Goal: Task Accomplishment & Management: Complete application form

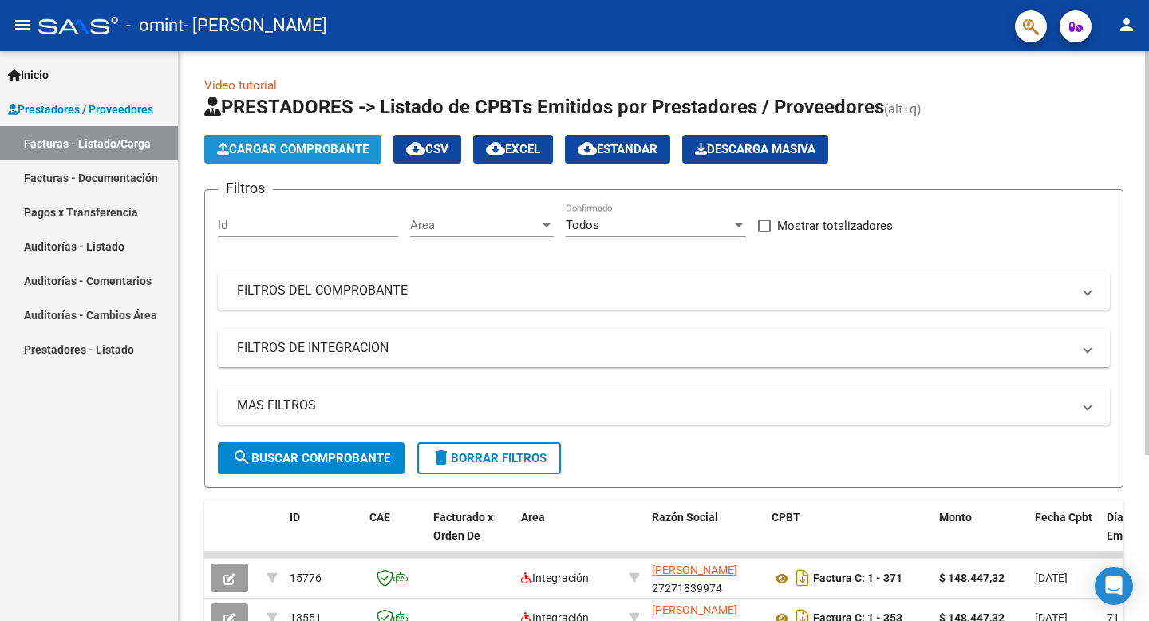
click at [337, 149] on span "Cargar Comprobante" at bounding box center [293, 149] width 152 height 14
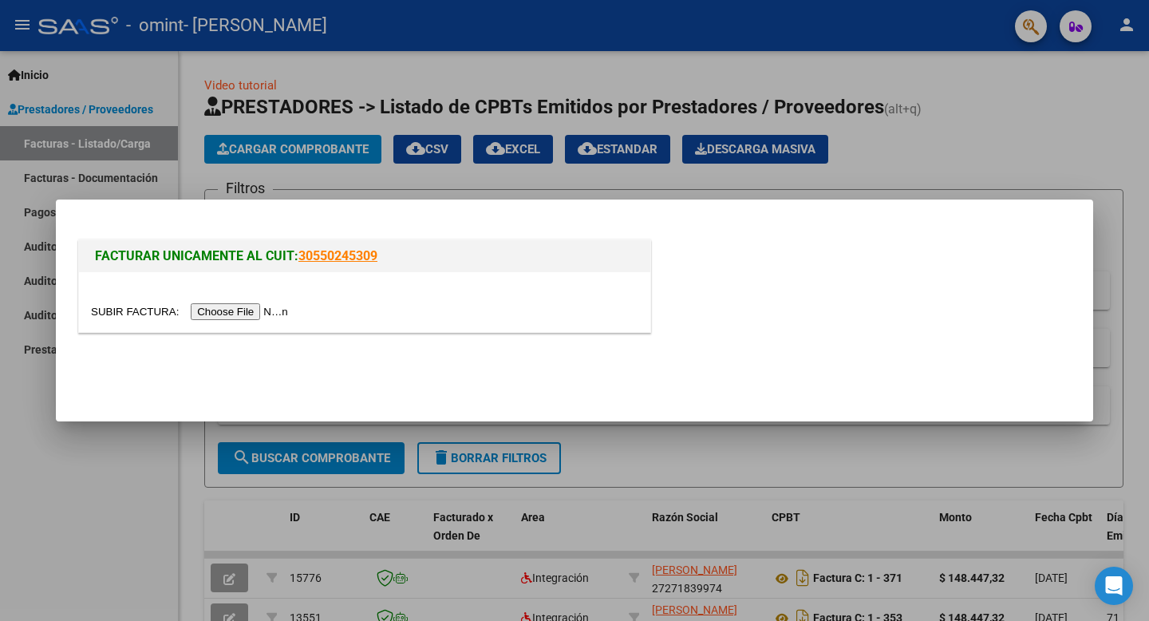
click at [275, 312] on input "file" at bounding box center [192, 311] width 202 height 17
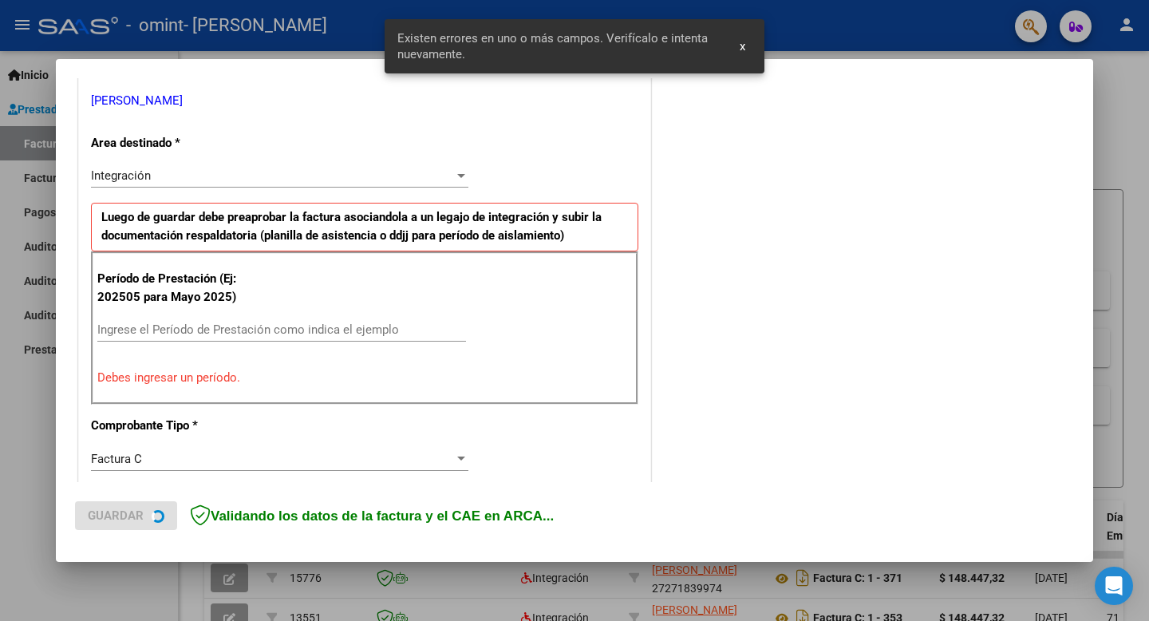
scroll to position [322, 0]
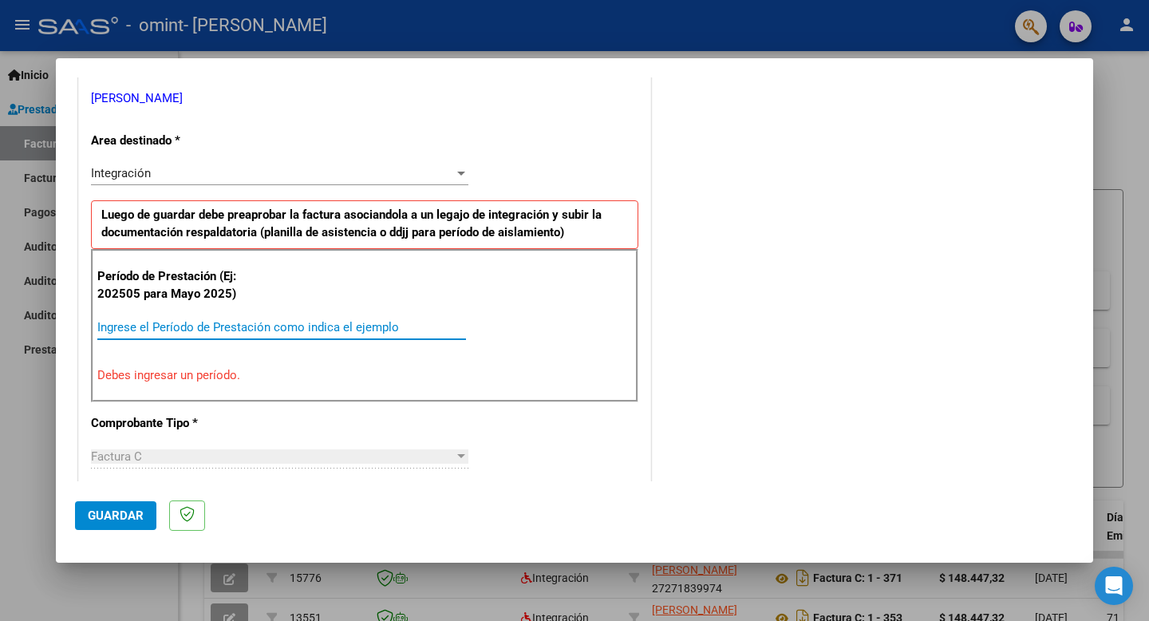
click at [244, 322] on input "Ingrese el Período de Prestación como indica el ejemplo" at bounding box center [281, 327] width 369 height 14
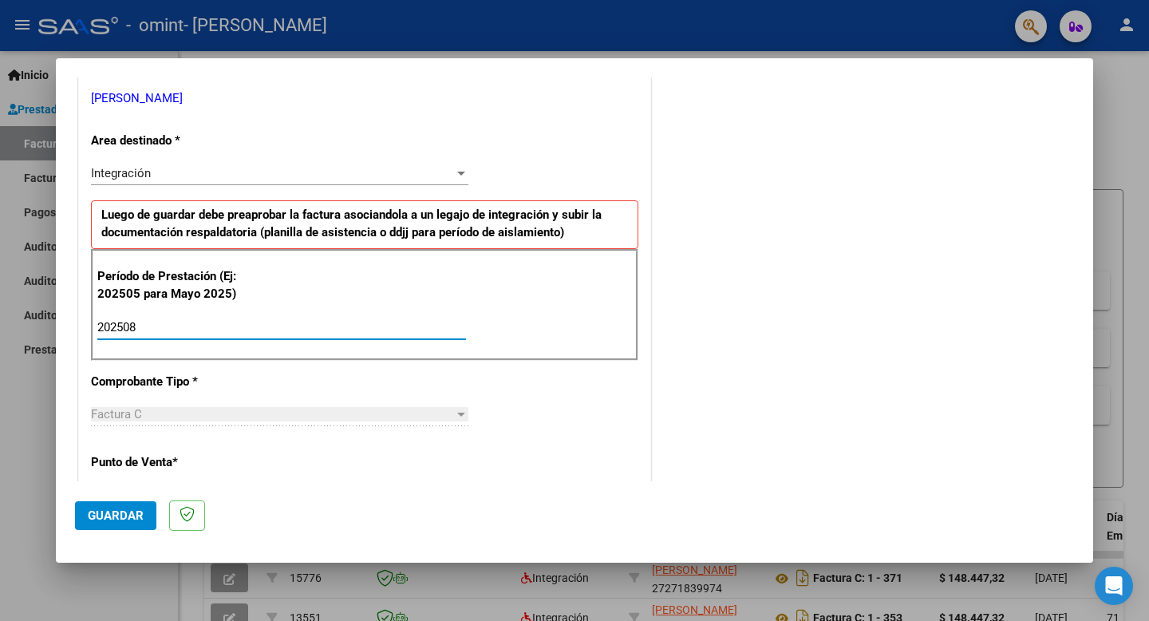
type input "202508"
click at [119, 512] on span "Guardar" at bounding box center [116, 515] width 56 height 14
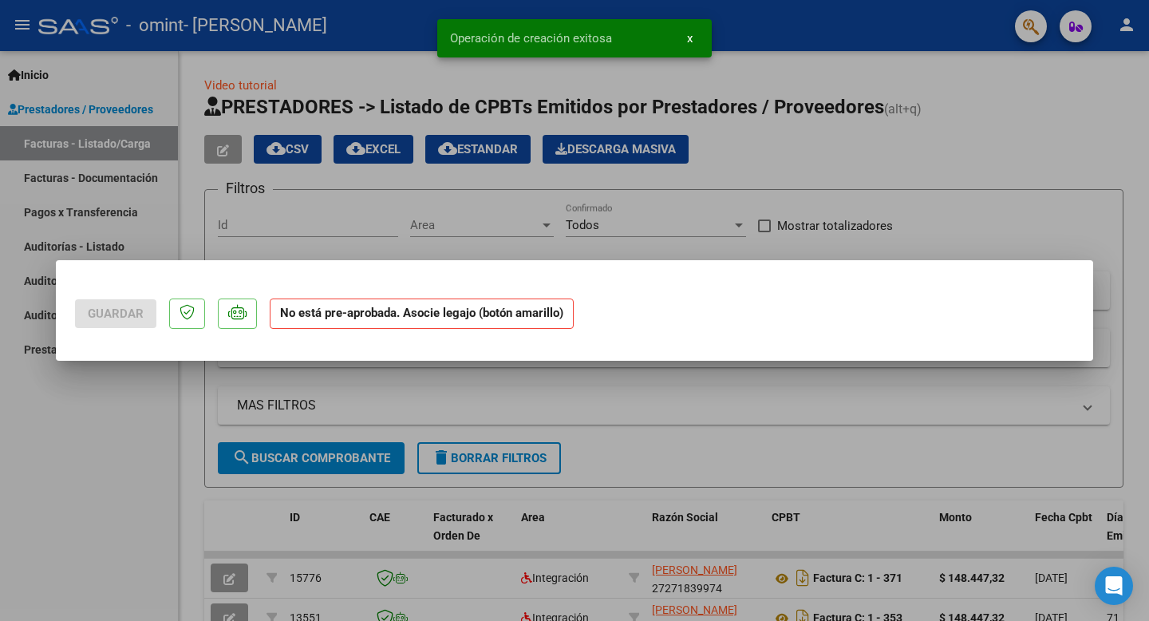
scroll to position [0, 0]
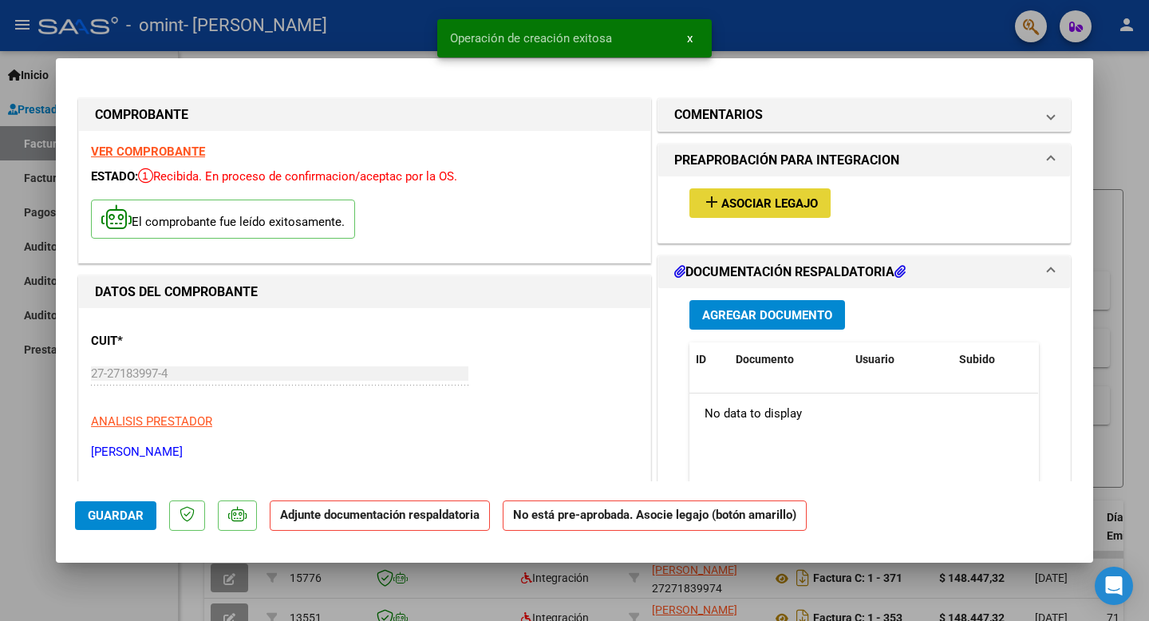
click at [728, 206] on span "Asociar Legajo" at bounding box center [770, 203] width 97 height 14
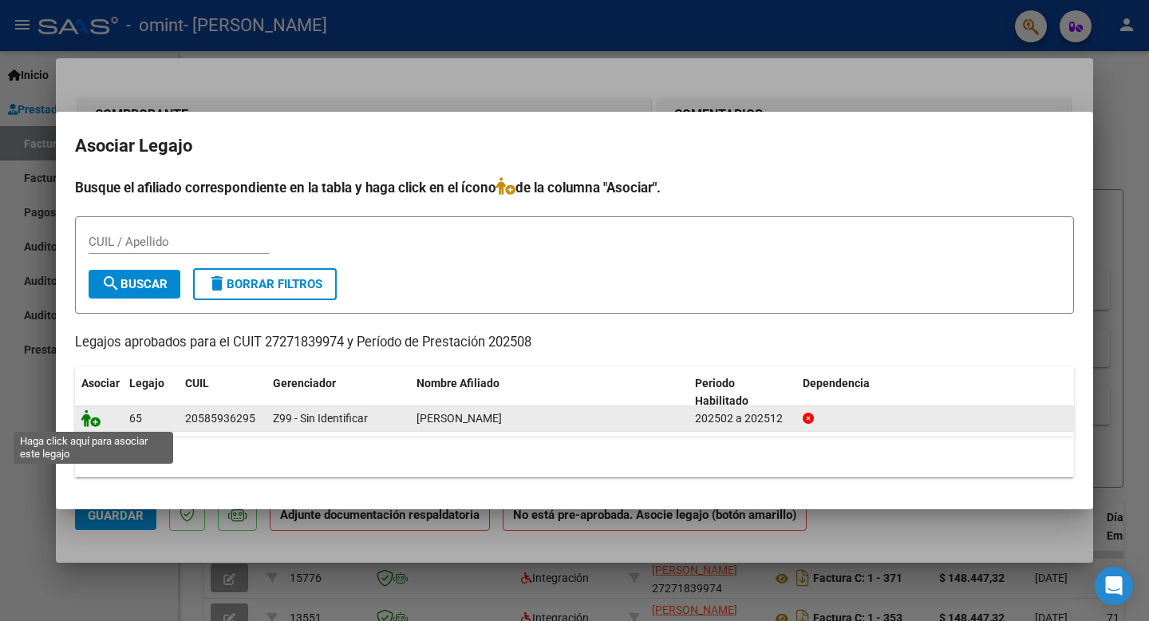
click at [95, 423] on icon at bounding box center [90, 419] width 19 height 18
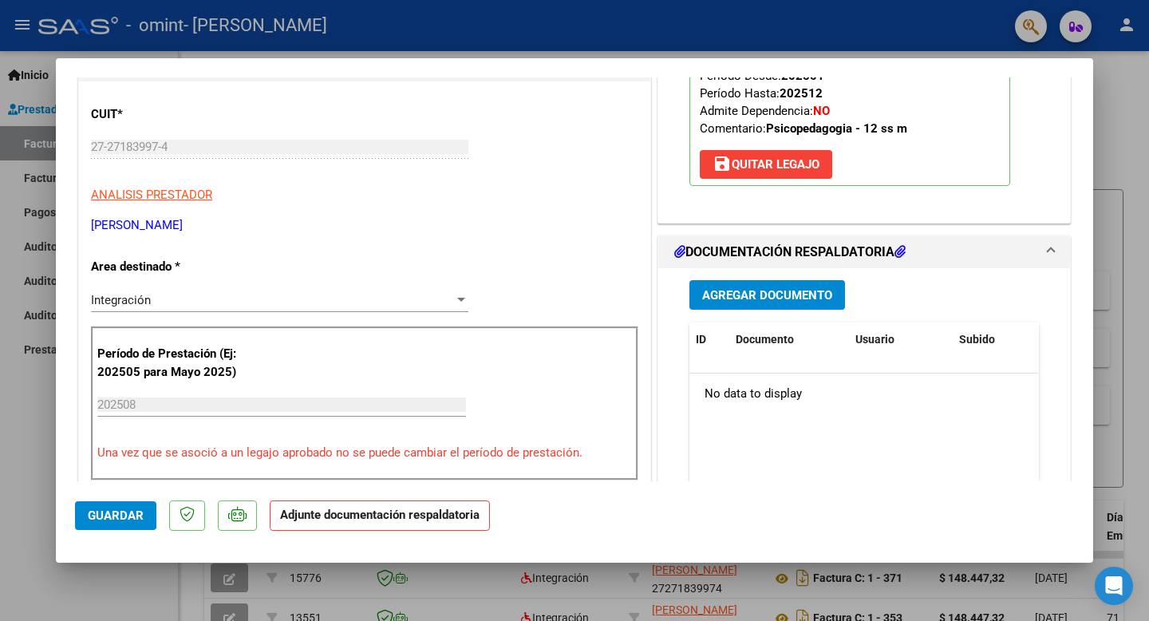
scroll to position [301, 0]
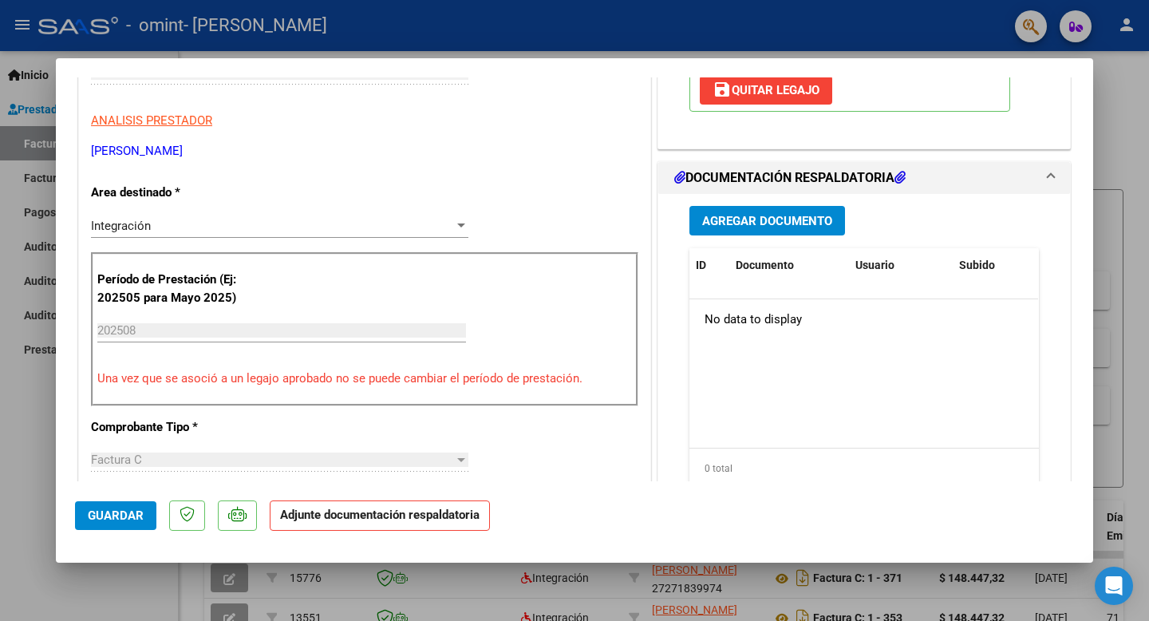
click at [775, 226] on span "Agregar Documento" at bounding box center [767, 221] width 130 height 14
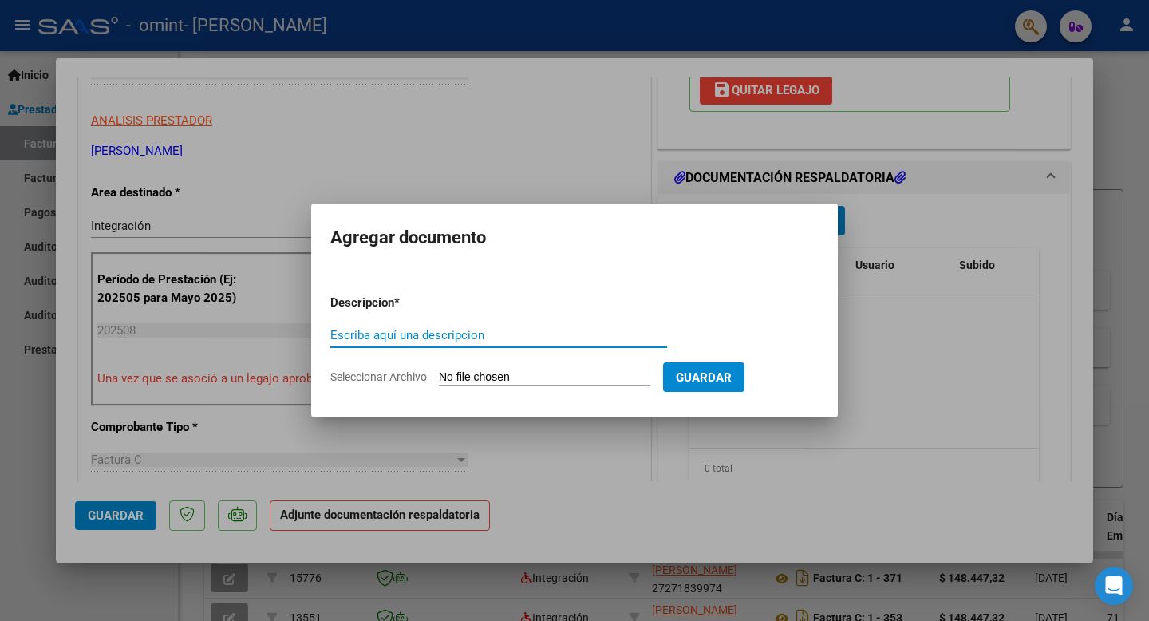
click at [505, 330] on input "Escriba aquí una descripcion" at bounding box center [498, 335] width 337 height 14
click at [443, 334] on input "Escriba aquí una descripcion" at bounding box center [498, 335] width 337 height 14
click at [585, 375] on input "Seleccionar Archivo" at bounding box center [545, 377] width 212 height 15
click at [478, 378] on input "Seleccionar Archivo" at bounding box center [545, 377] width 212 height 15
click at [466, 378] on input "Seleccionar Archivo" at bounding box center [545, 377] width 212 height 15
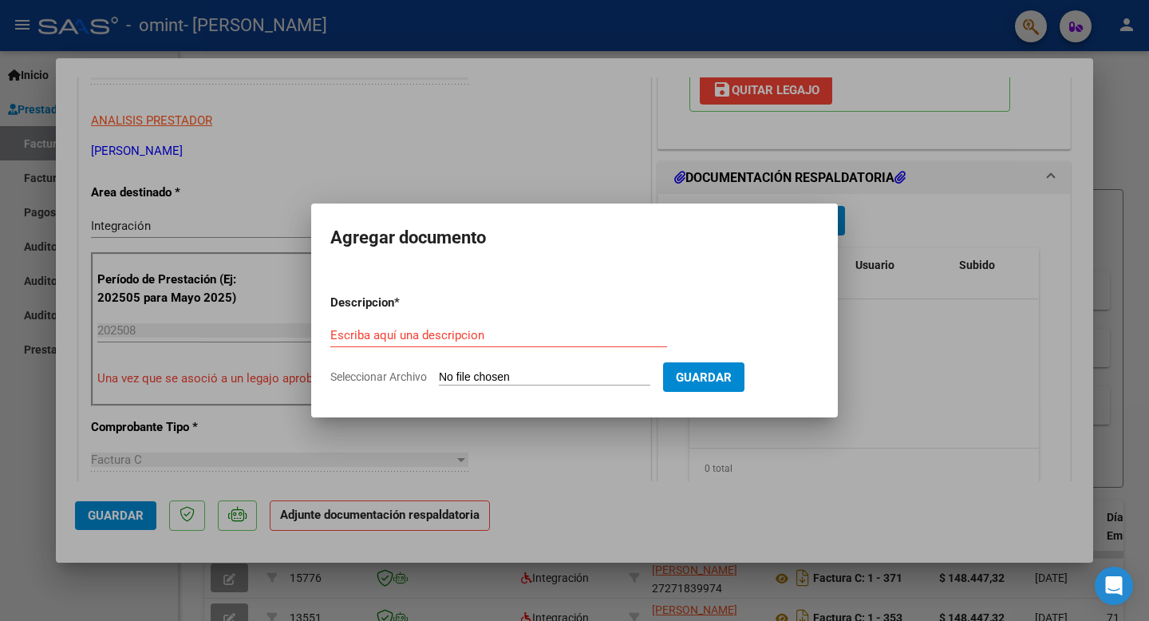
type input "C:\fakepath\asistencia agosto.pdf"
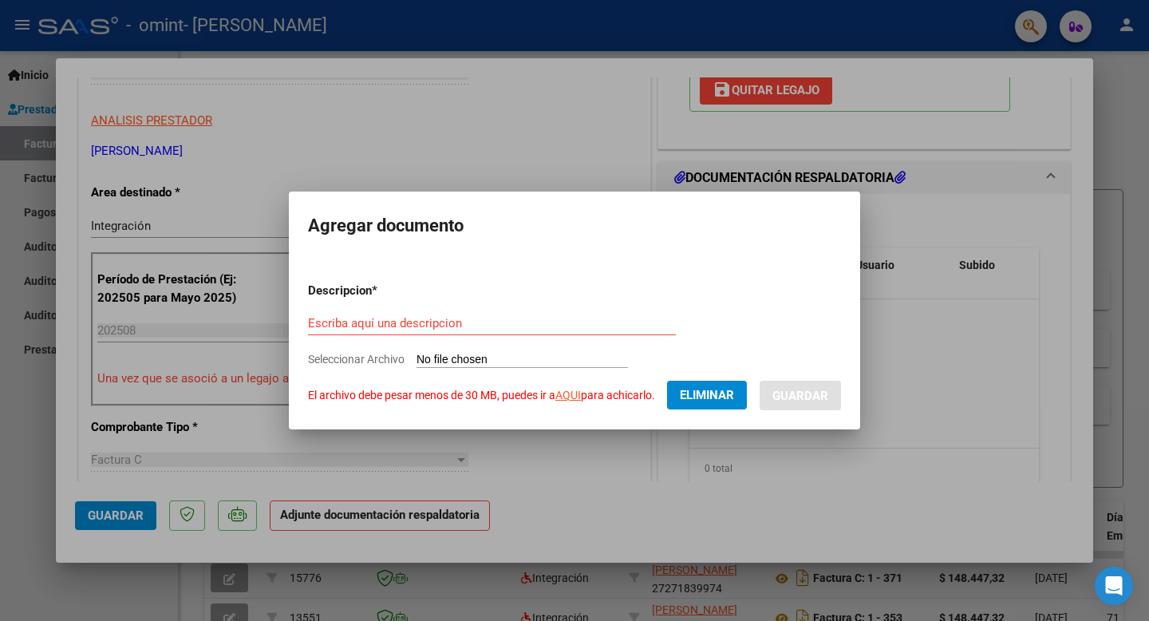
click at [362, 322] on input "Escriba aquí una descripcion" at bounding box center [492, 323] width 368 height 14
type input "ASISTENCIA"
click at [604, 376] on form "Descripcion * ASISTENCIA Escriba aquí una descripcion Seleccionar Archivo El ar…" at bounding box center [574, 340] width 533 height 140
click at [572, 396] on link "AQUI" at bounding box center [569, 395] width 26 height 13
click at [695, 398] on span "Eliminar" at bounding box center [707, 395] width 54 height 14
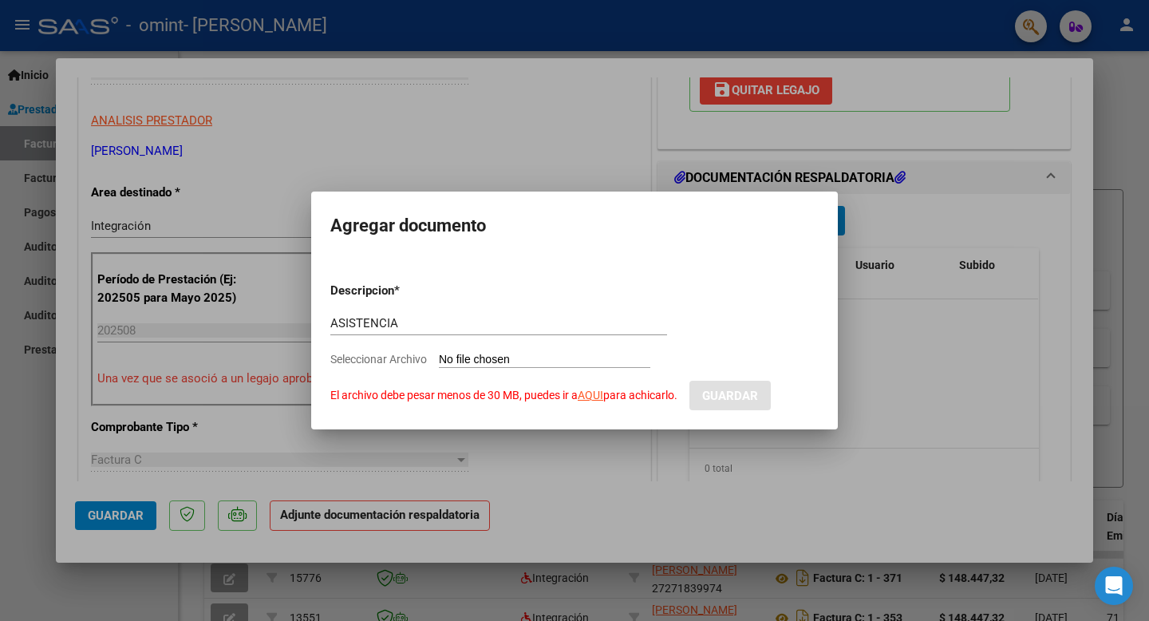
click at [532, 363] on input "Seleccionar Archivo El archivo debe pesar menos de 30 MB, puedes ir a AQUI para…" at bounding box center [545, 360] width 212 height 15
type input "C:\fakepath\asistencia agosto_compressed (2).pdf"
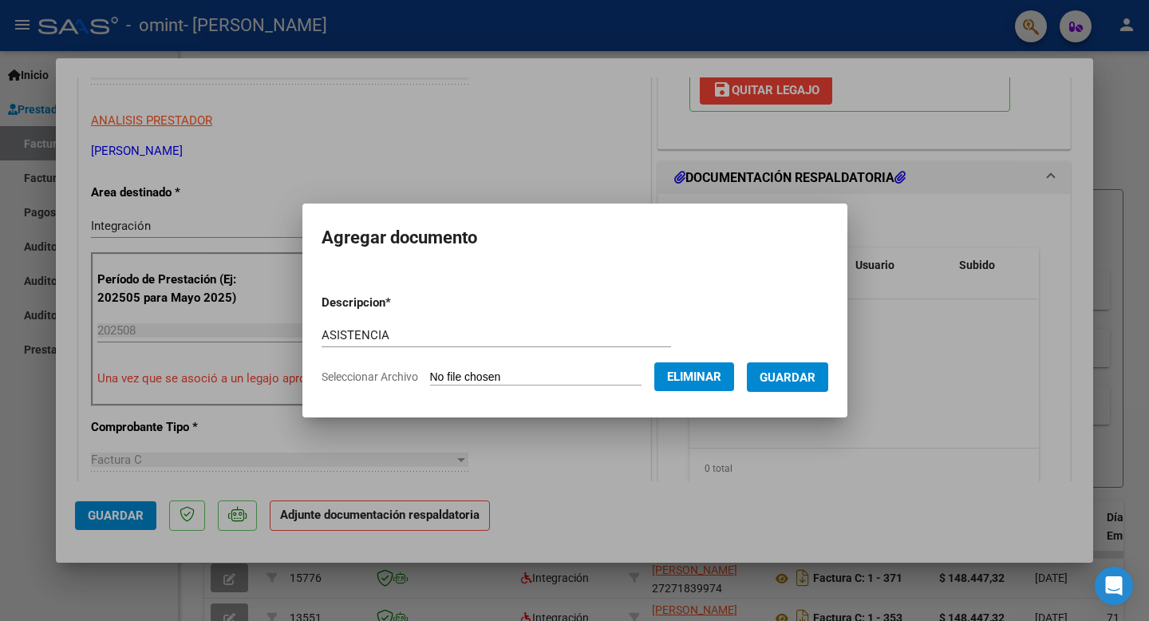
click at [815, 374] on span "Guardar" at bounding box center [788, 377] width 56 height 14
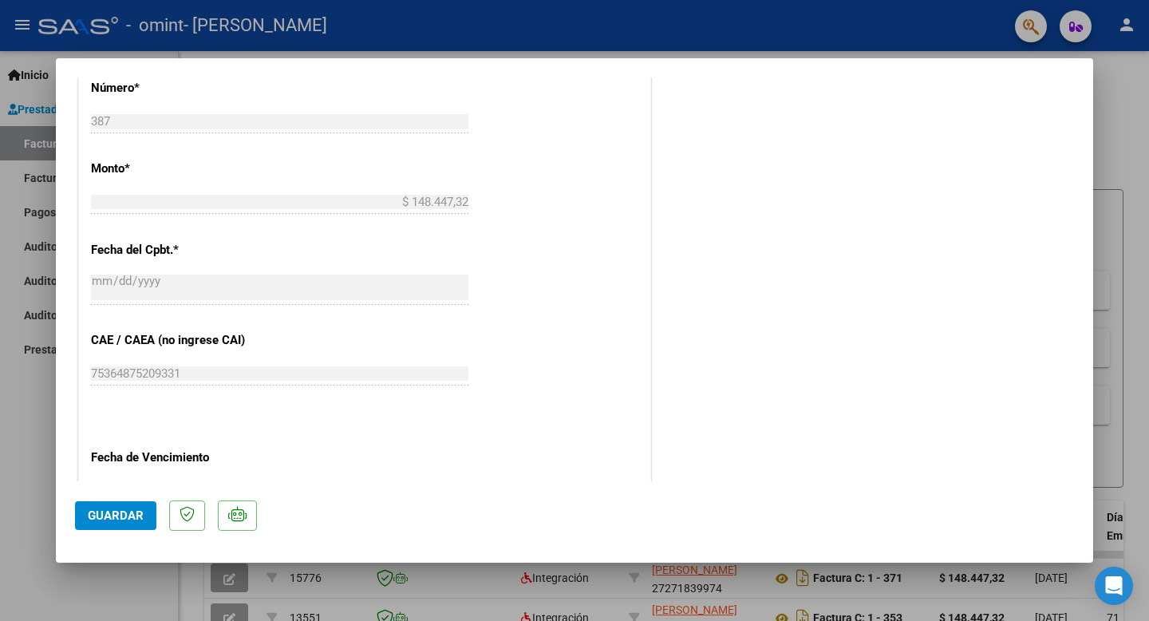
scroll to position [987, 0]
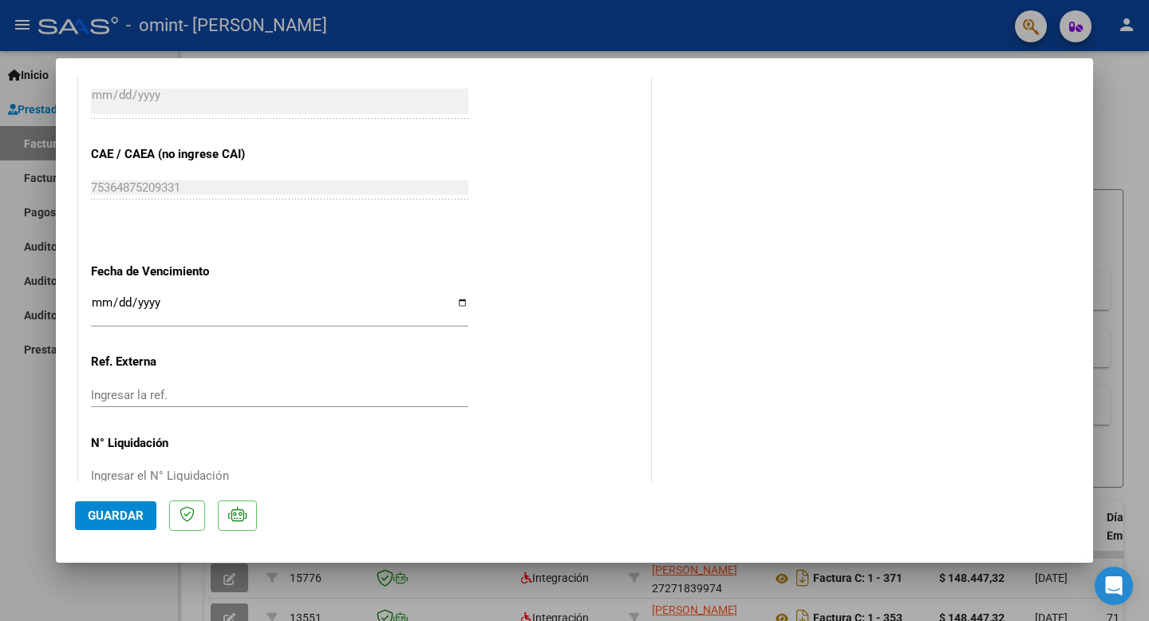
click at [109, 516] on span "Guardar" at bounding box center [116, 515] width 56 height 14
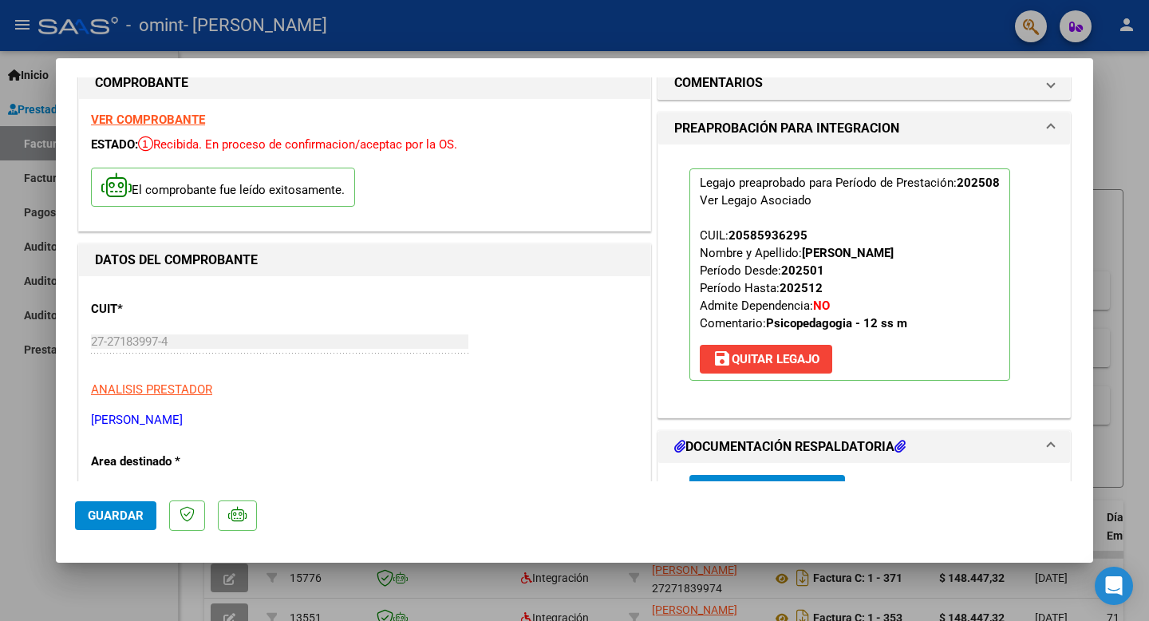
scroll to position [0, 0]
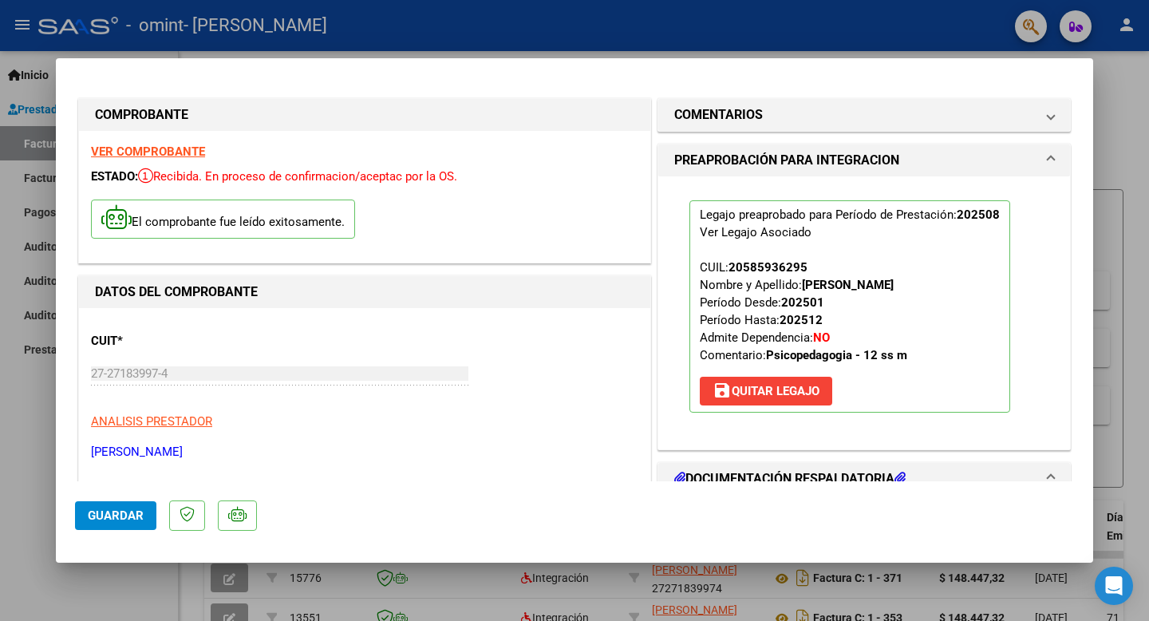
click at [130, 518] on span "Guardar" at bounding box center [116, 515] width 56 height 14
click at [768, 21] on div at bounding box center [574, 310] width 1149 height 621
type input "$ 0,00"
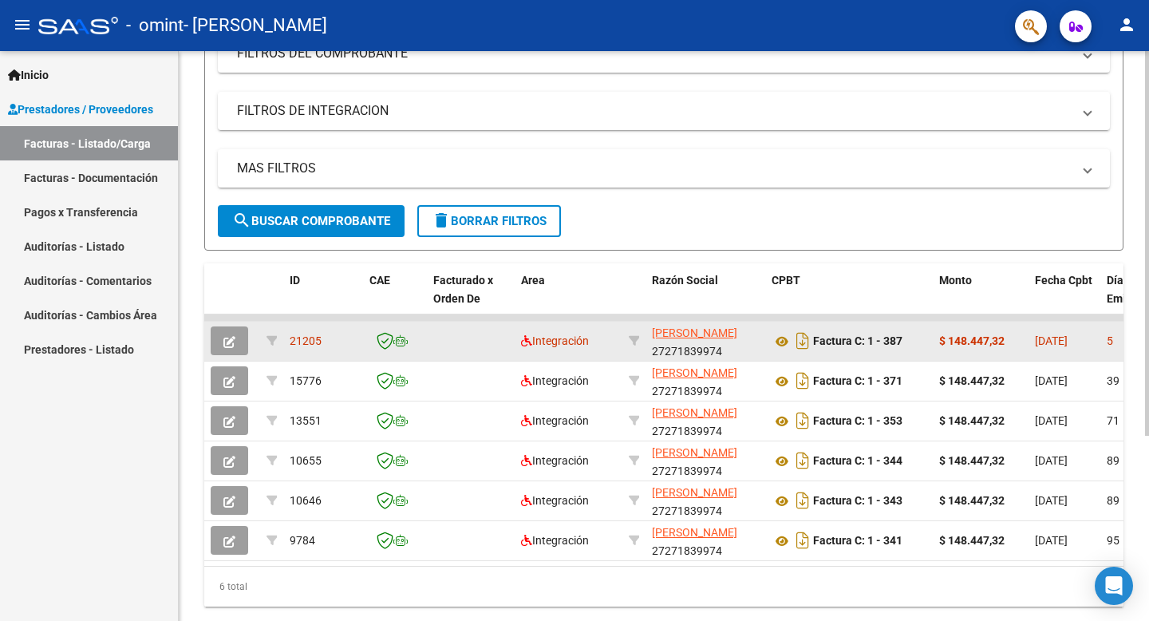
scroll to position [274, 0]
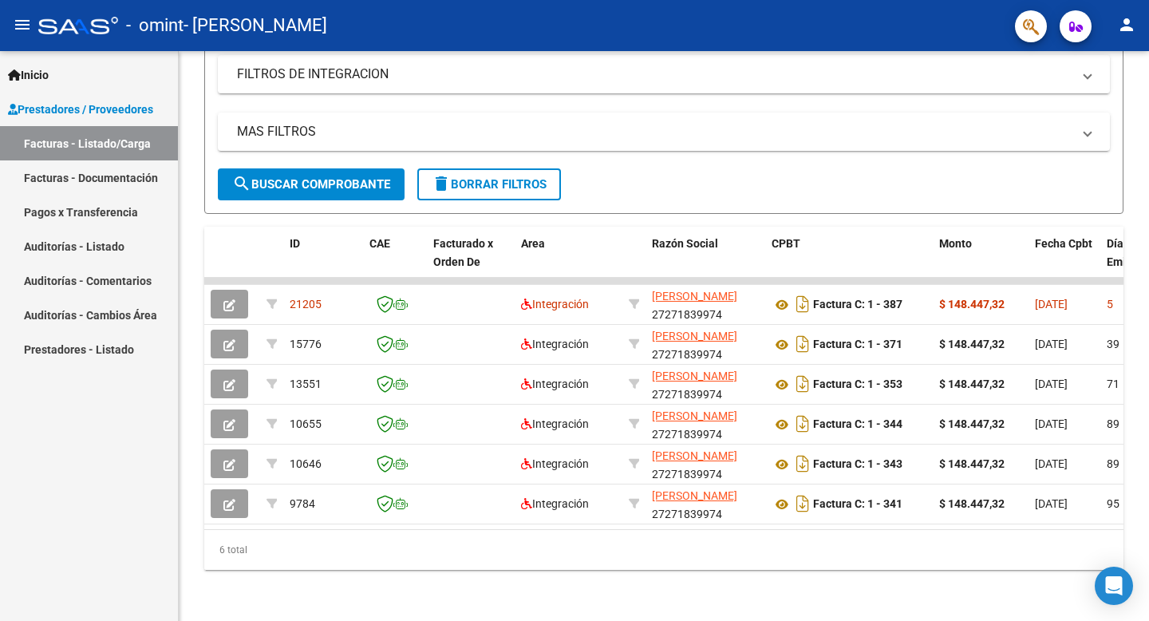
click at [101, 212] on link "Pagos x Transferencia" at bounding box center [89, 212] width 178 height 34
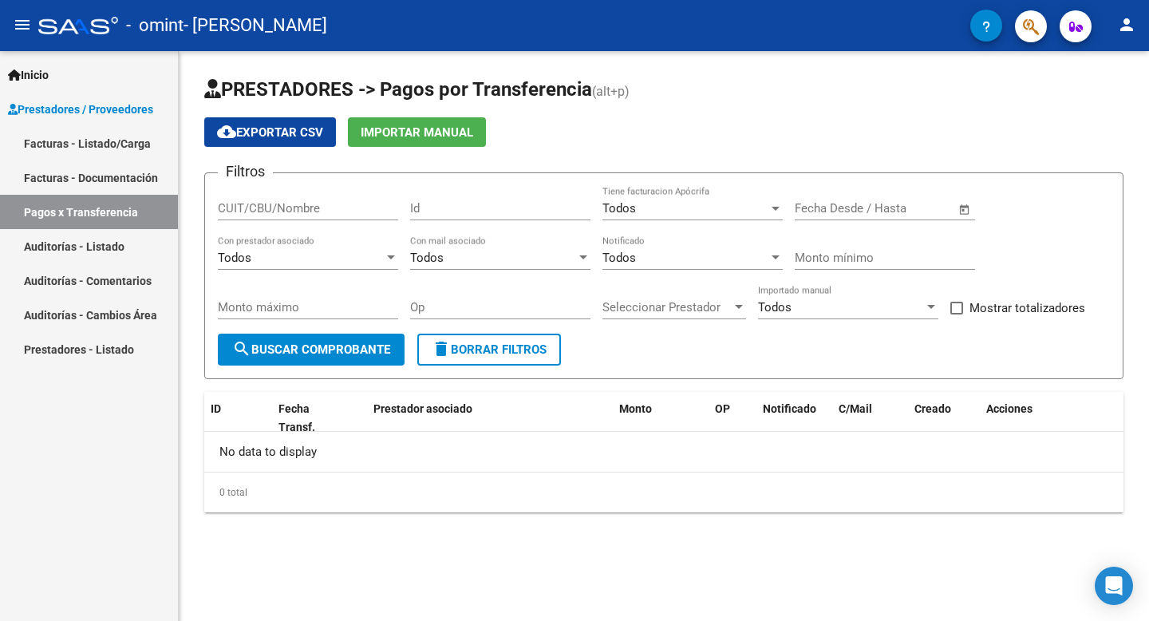
click at [105, 179] on link "Facturas - Documentación" at bounding box center [89, 177] width 178 height 34
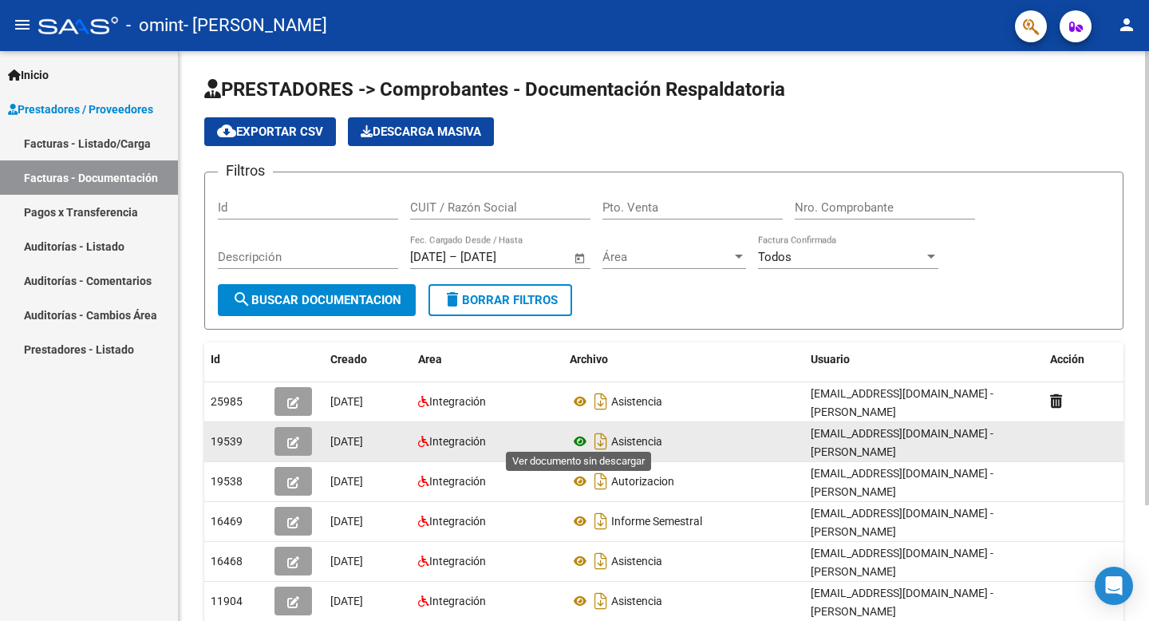
click at [576, 436] on icon at bounding box center [580, 441] width 21 height 19
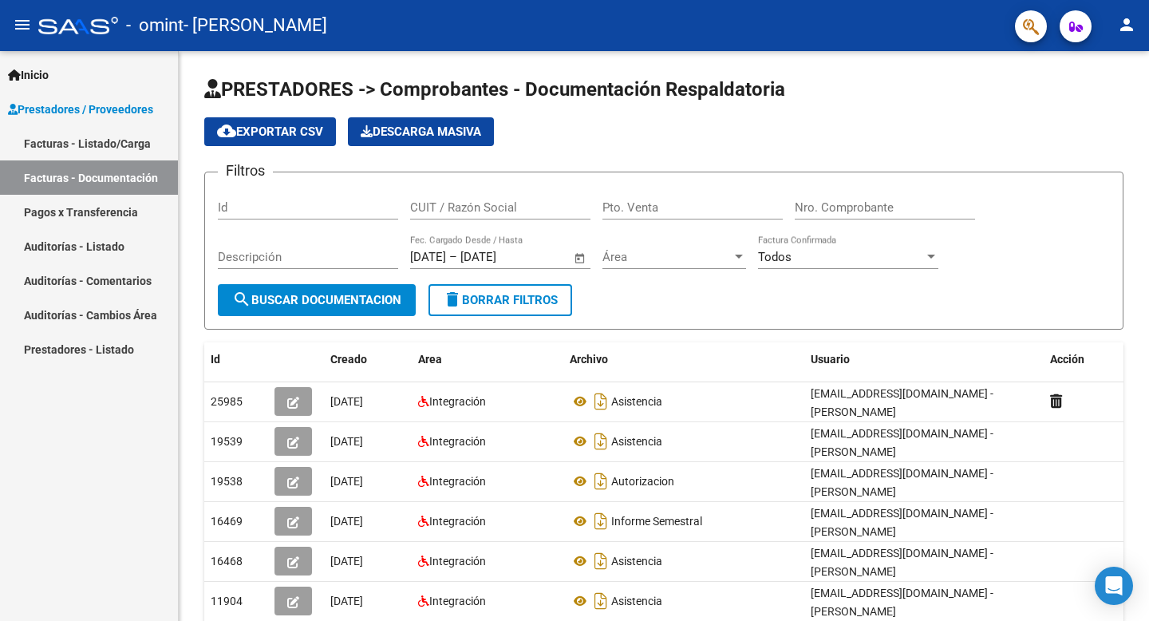
click at [82, 212] on link "Pagos x Transferencia" at bounding box center [89, 212] width 178 height 34
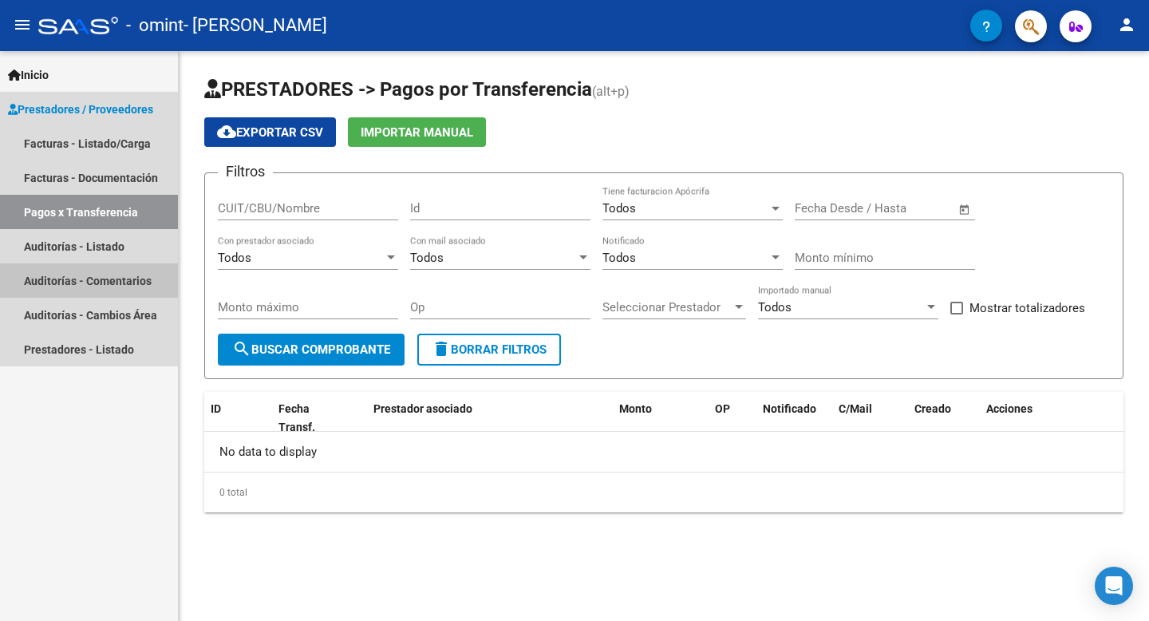
click at [109, 283] on link "Auditorías - Comentarios" at bounding box center [89, 280] width 178 height 34
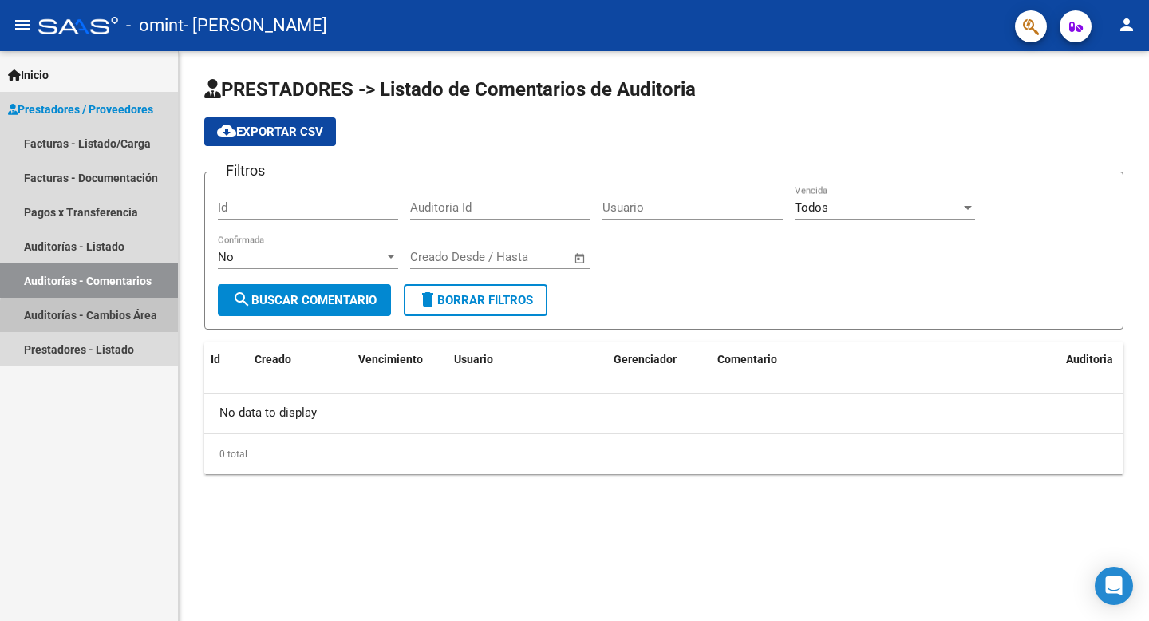
click at [99, 318] on link "Auditorías - Cambios Área" at bounding box center [89, 315] width 178 height 34
